Goal: Entertainment & Leisure: Consume media (video, audio)

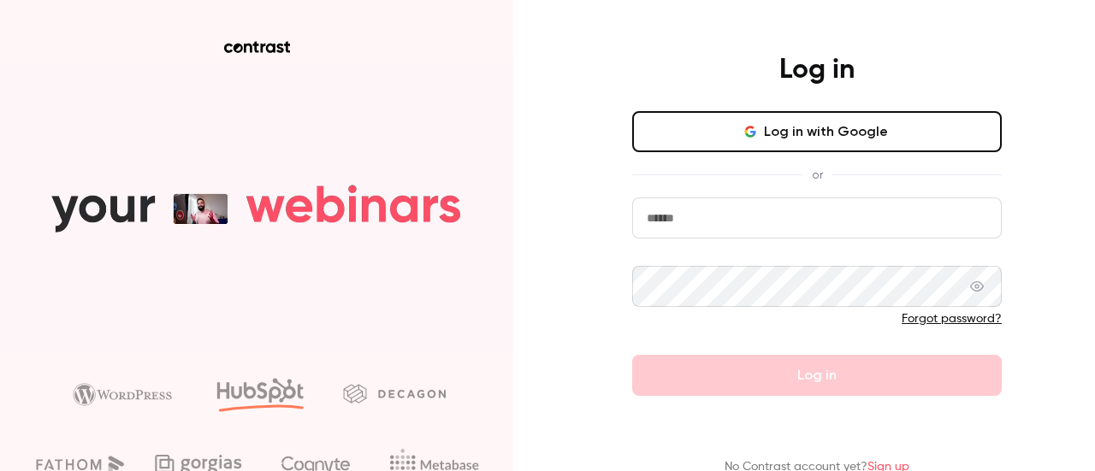
type input "**********"
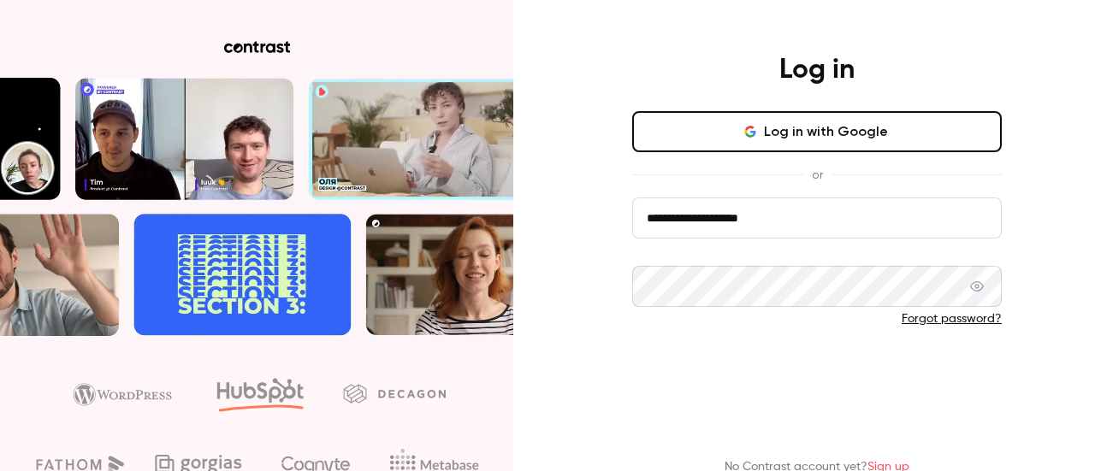
click at [727, 377] on button "Log in" at bounding box center [817, 375] width 370 height 41
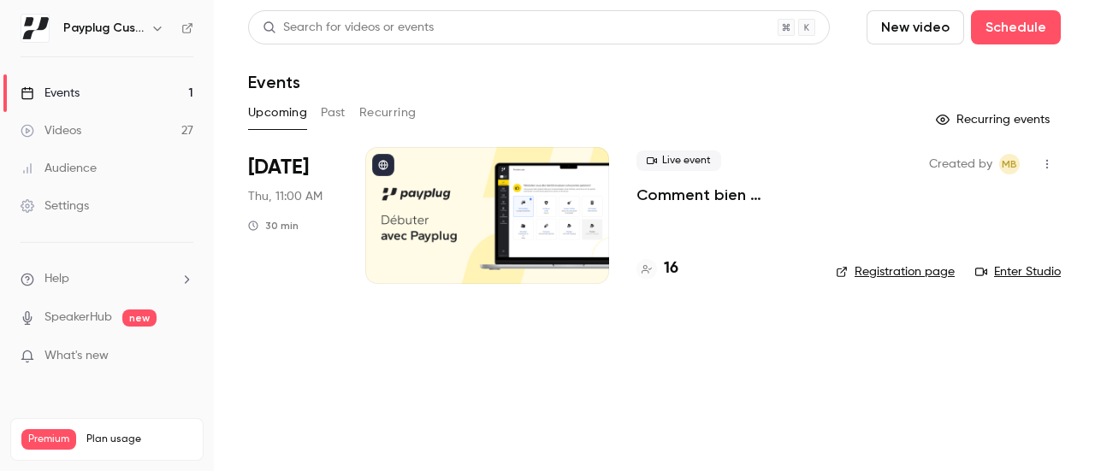
click at [74, 119] on link "Videos 27" at bounding box center [107, 131] width 214 height 38
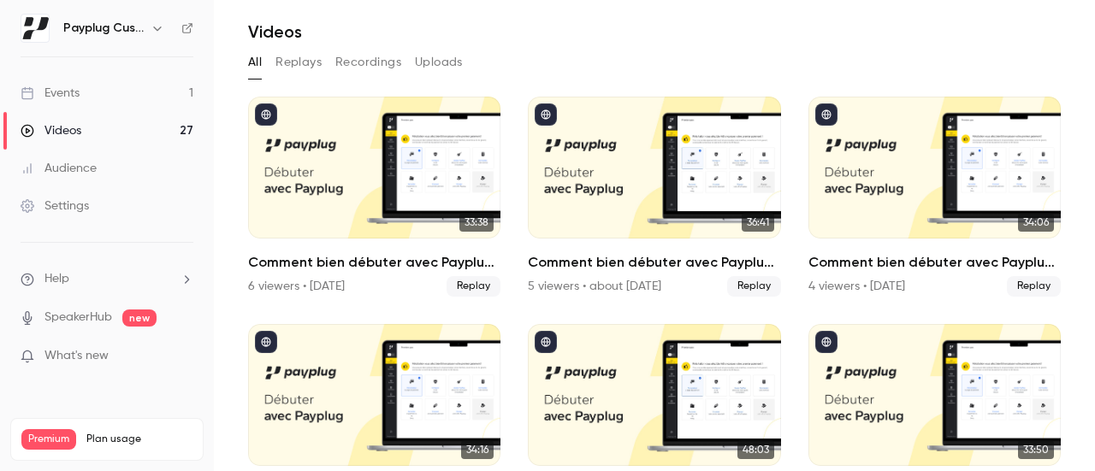
scroll to position [48, 0]
